Goal: Navigation & Orientation: Find specific page/section

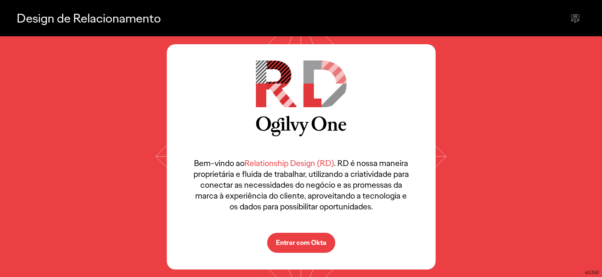
click at [438, 162] on icon at bounding box center [301, 156] width 296 height 241
click at [315, 251] on button "Entrar com Okta" at bounding box center [301, 243] width 68 height 20
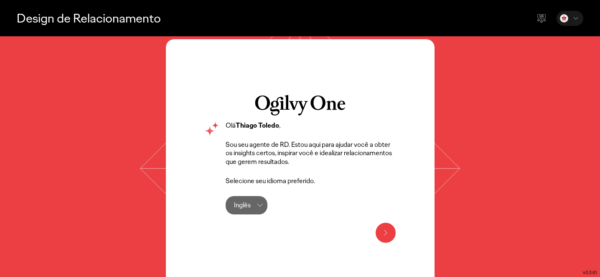
click at [253, 211] on div "Inglês Inglês" at bounding box center [247, 205] width 42 height 18
click at [383, 236] on icon at bounding box center [386, 233] width 10 height 10
